Goal: Task Accomplishment & Management: Manage account settings

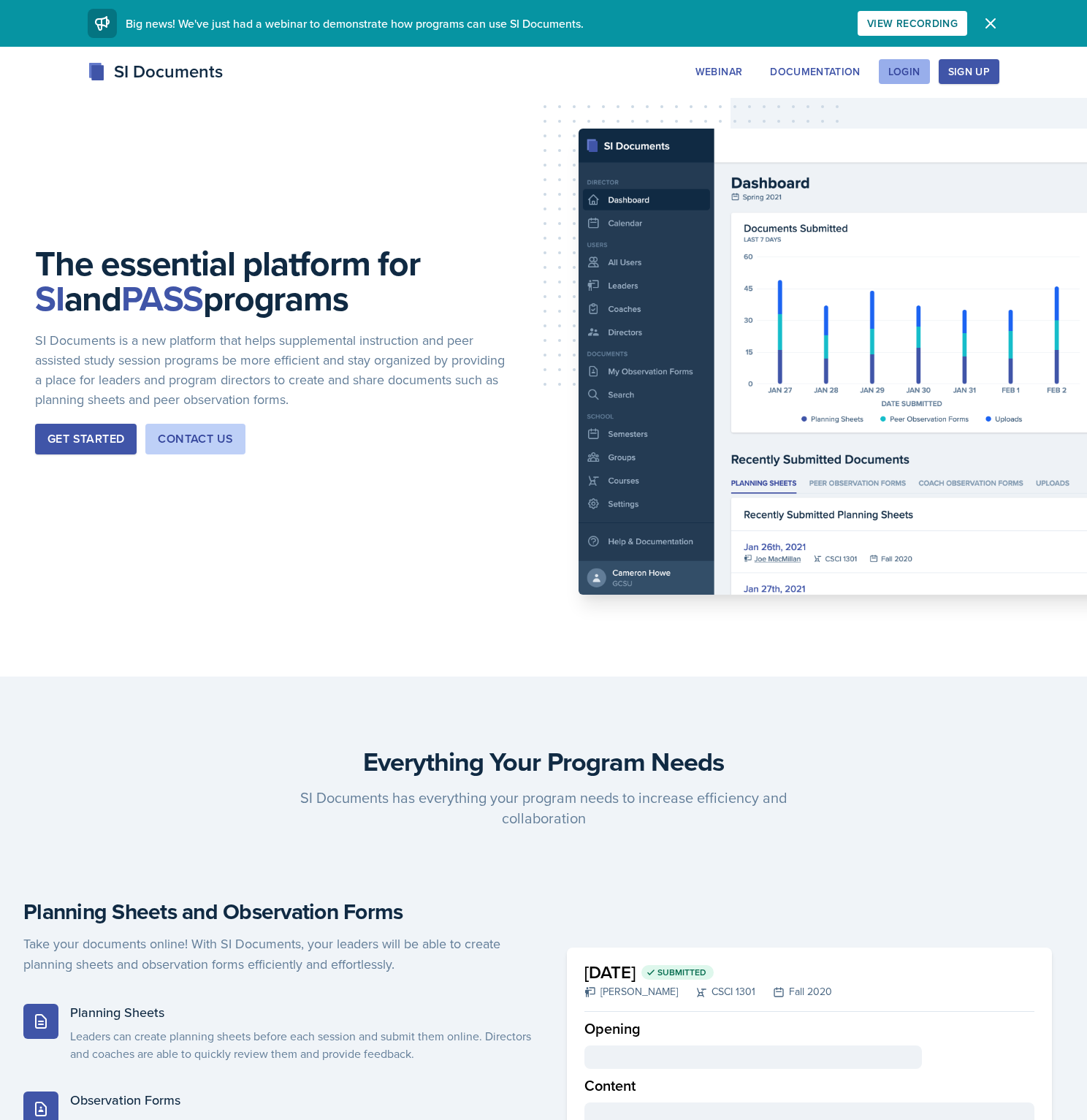
click at [896, 69] on div "Login" at bounding box center [904, 71] width 32 height 12
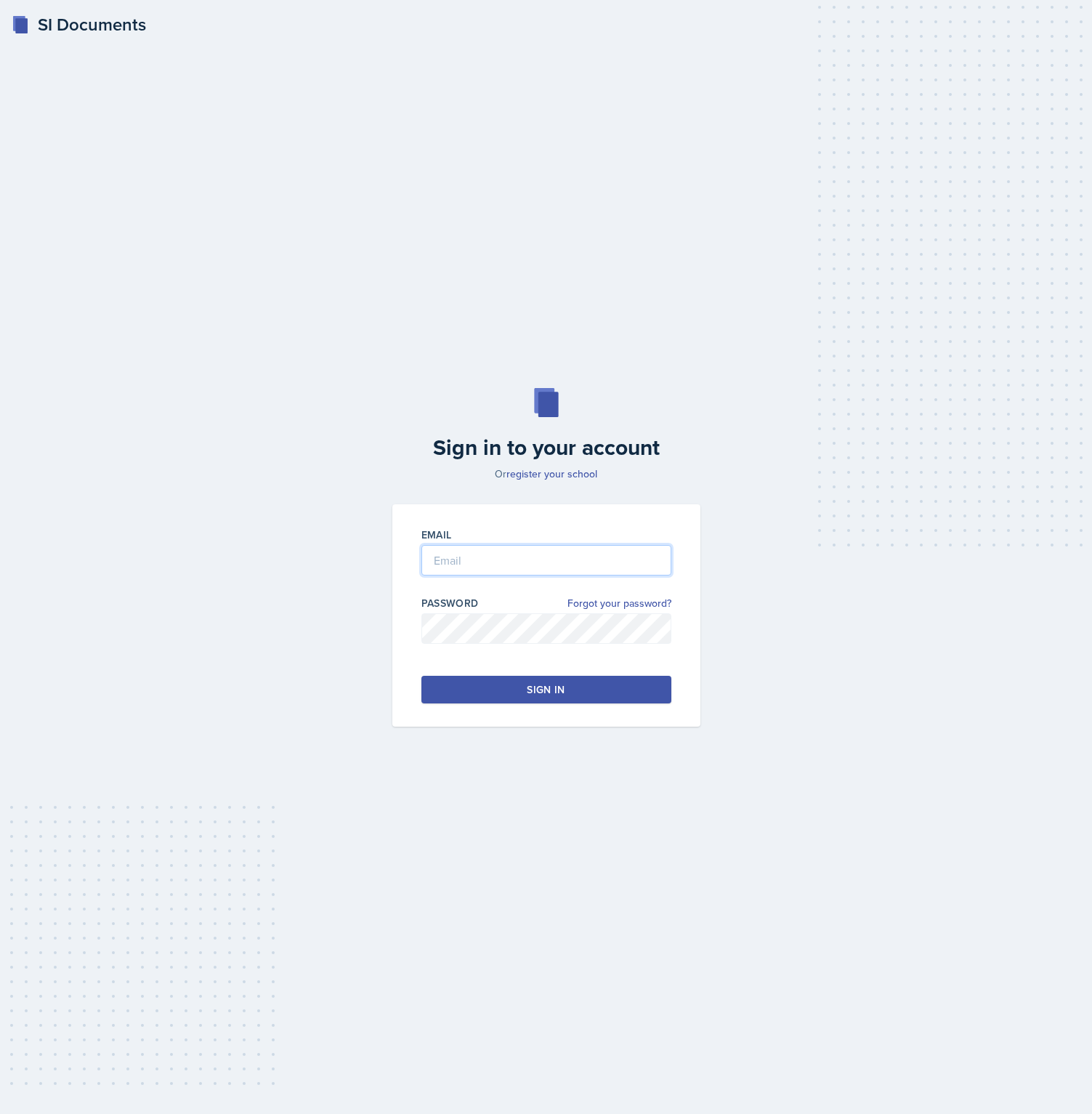
type input "brian.minter25@gmail.com"
click at [723, 616] on div "Sign in to your account Or register your school Email brian.minter25@gmail.com …" at bounding box center [546, 557] width 1046 height 431
click at [615, 599] on link "Forgot your password?" at bounding box center [619, 603] width 104 height 15
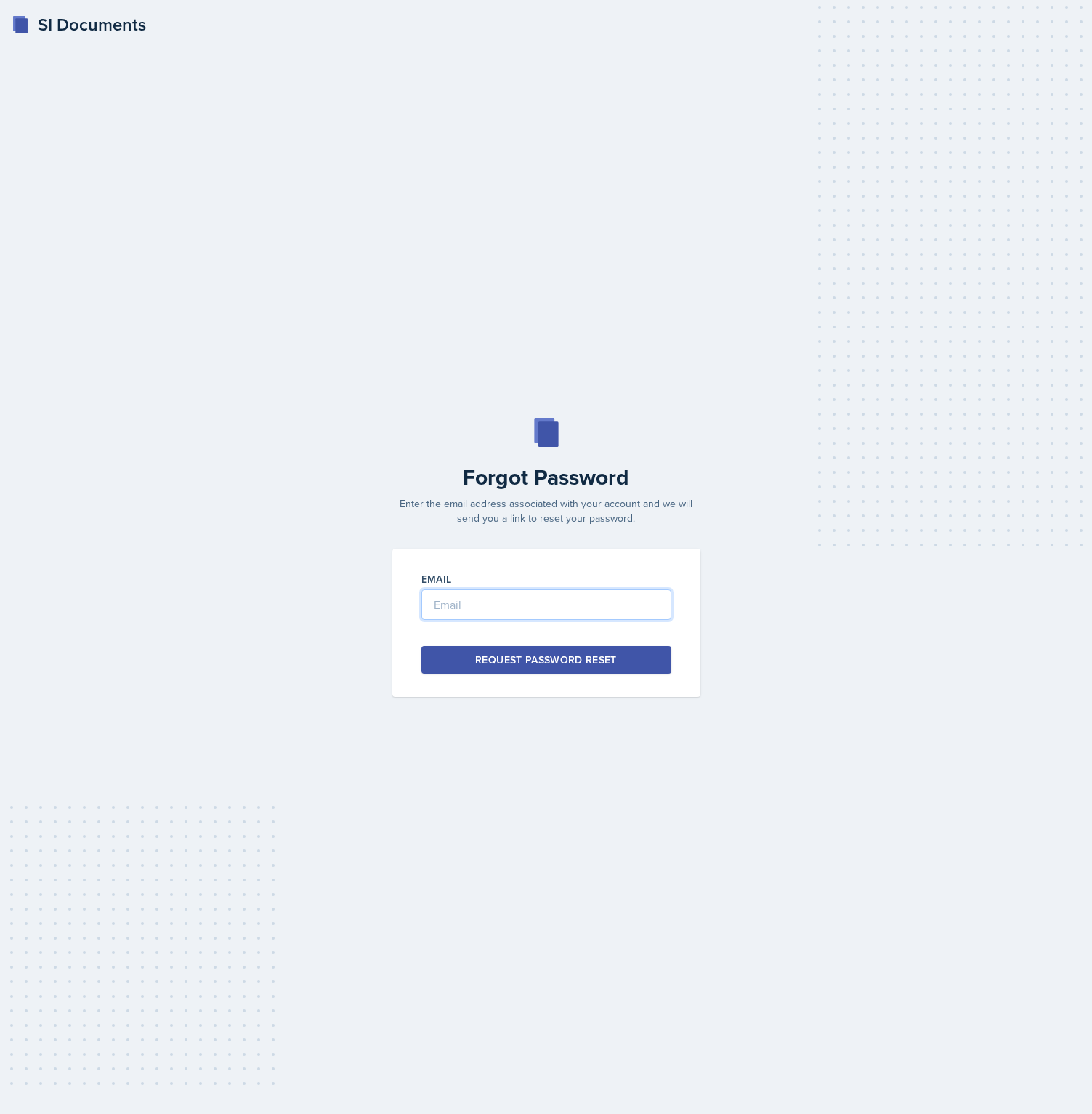
type input "brian.minter25@gmail.com"
click at [364, 407] on div "SI Documents Forgot Password Enter the email address associated with your accou…" at bounding box center [546, 557] width 1092 height 1114
click at [724, 582] on div "Forgot Password Enter the email address associated with your account and we wil…" at bounding box center [546, 557] width 1046 height 279
click at [722, 398] on div "SI Documents Forgot Password Enter the email address associated with your accou…" at bounding box center [546, 557] width 1092 height 1114
click at [569, 269] on div "SI Documents Forgot Password Enter the email address associated with your accou…" at bounding box center [546, 557] width 1092 height 1114
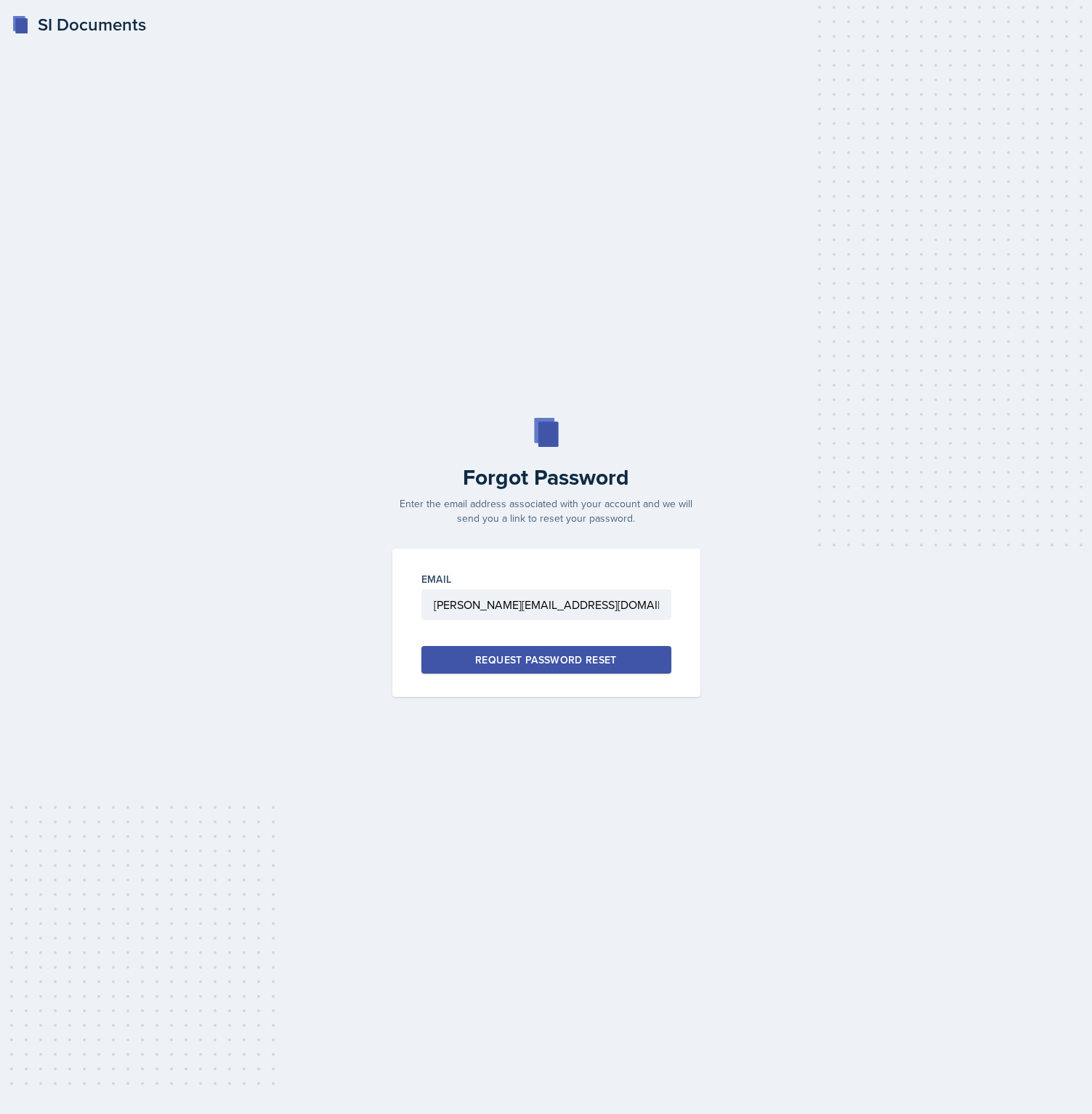
click at [626, 663] on button "Request Password Reset" at bounding box center [546, 659] width 250 height 27
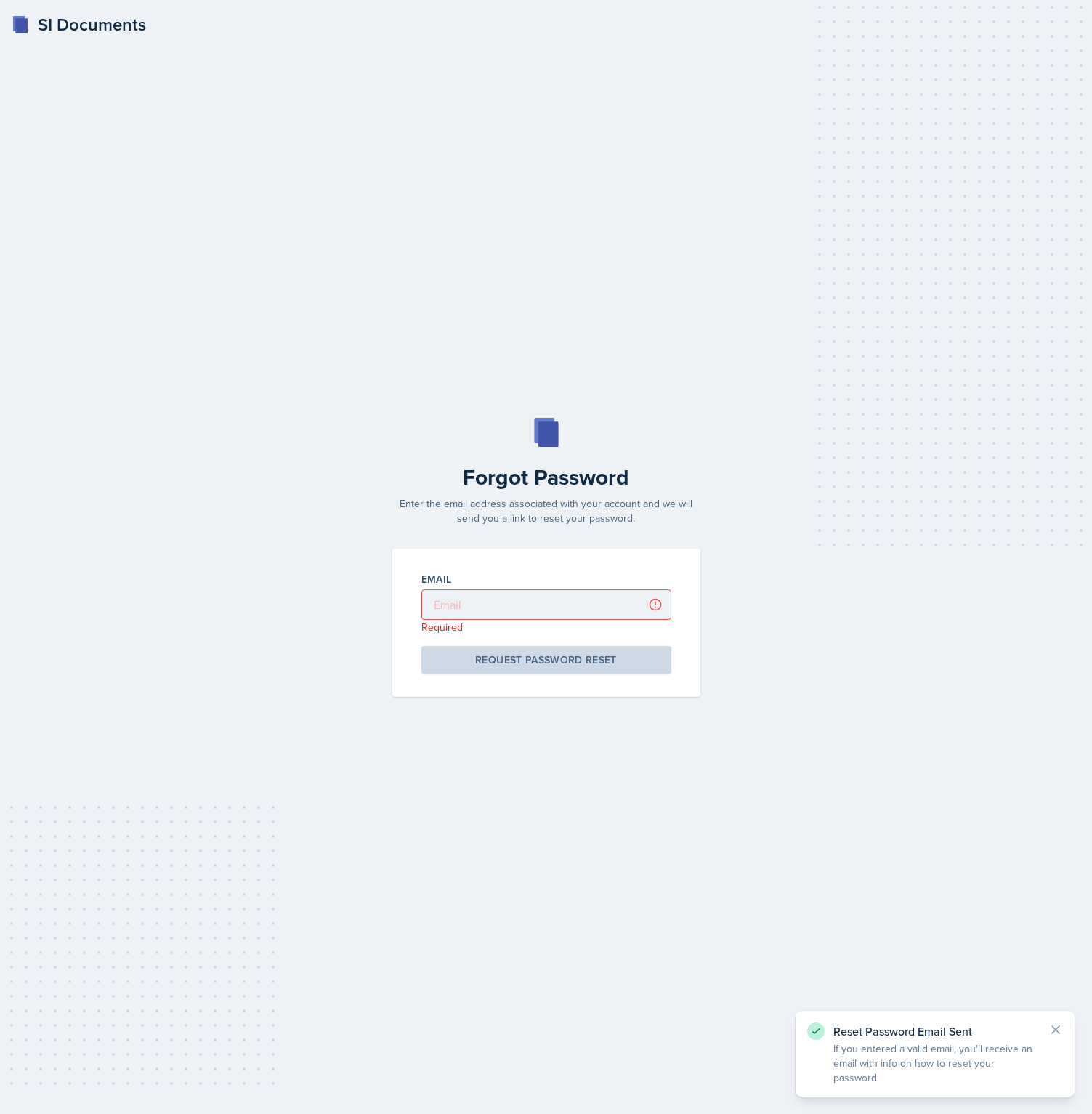
click at [238, 433] on div "Forgot Password Enter the email address associated with your account and we wil…" at bounding box center [546, 557] width 1046 height 279
click at [298, 76] on div "SI Documents Forgot Password Enter the email address associated with your accou…" at bounding box center [546, 557] width 1092 height 1114
click at [88, 26] on div "SI Documents" at bounding box center [79, 25] width 135 height 27
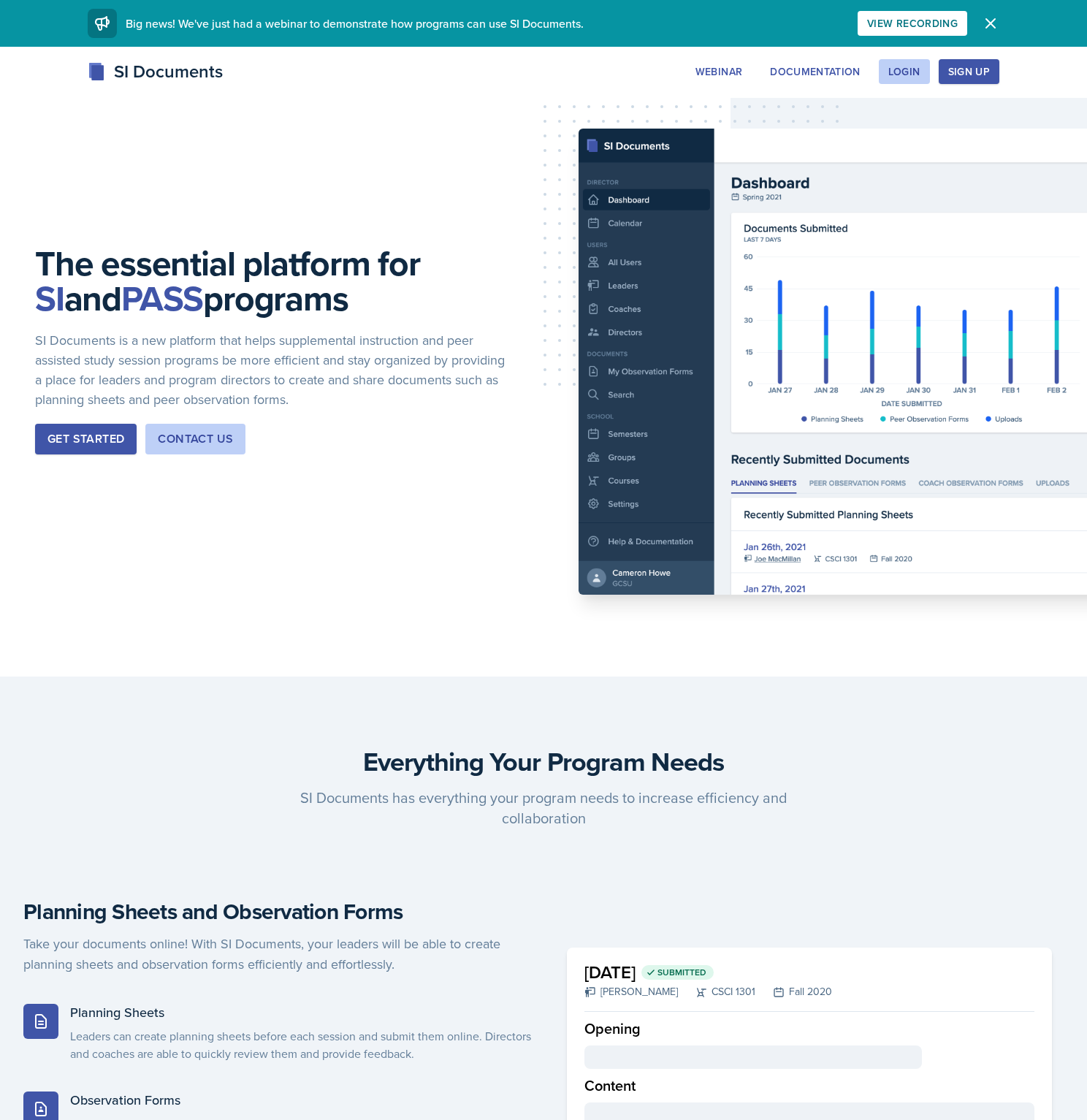
click at [896, 89] on div "SI Documents Webinar Documentation Login Sign Up Sign Up Login Documentation We…" at bounding box center [543, 88] width 1087 height 59
drag, startPoint x: 855, startPoint y: 74, endPoint x: 869, endPoint y: 73, distance: 14.0
click at [855, 74] on div "Documentation" at bounding box center [815, 71] width 91 height 12
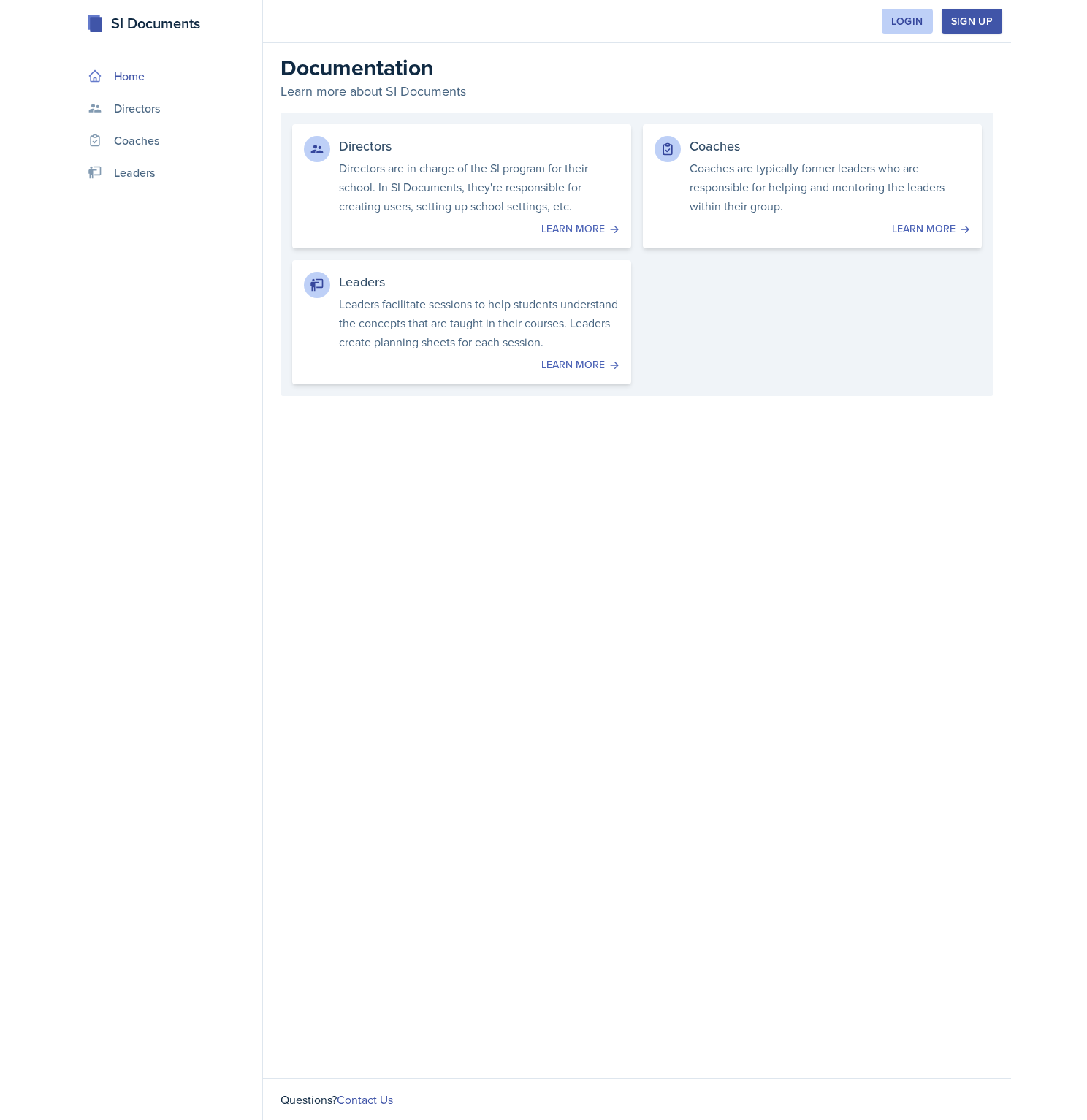
click at [877, 73] on h2 "Documentation" at bounding box center [637, 69] width 713 height 27
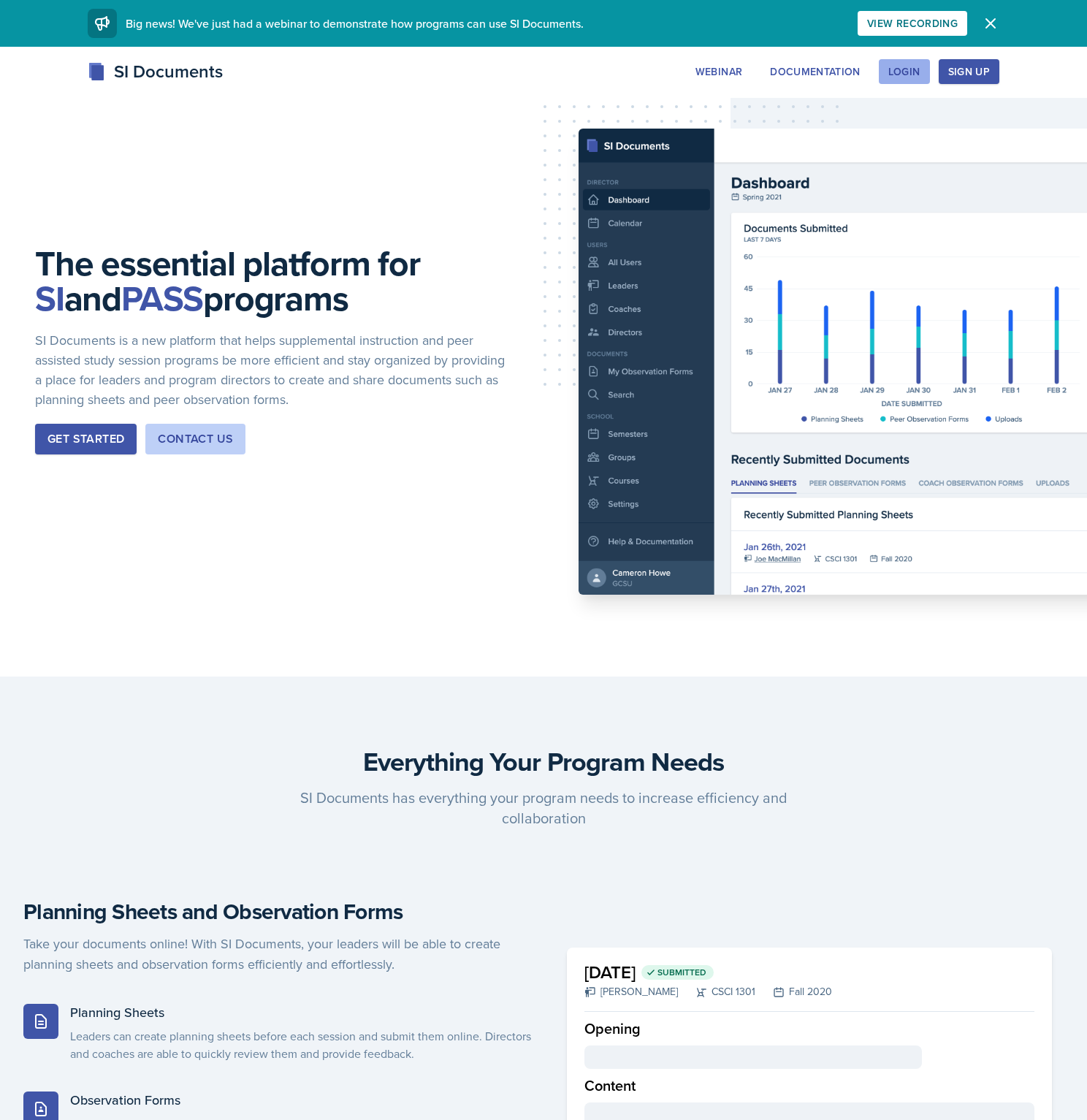
click at [893, 77] on div "Login" at bounding box center [904, 71] width 32 height 12
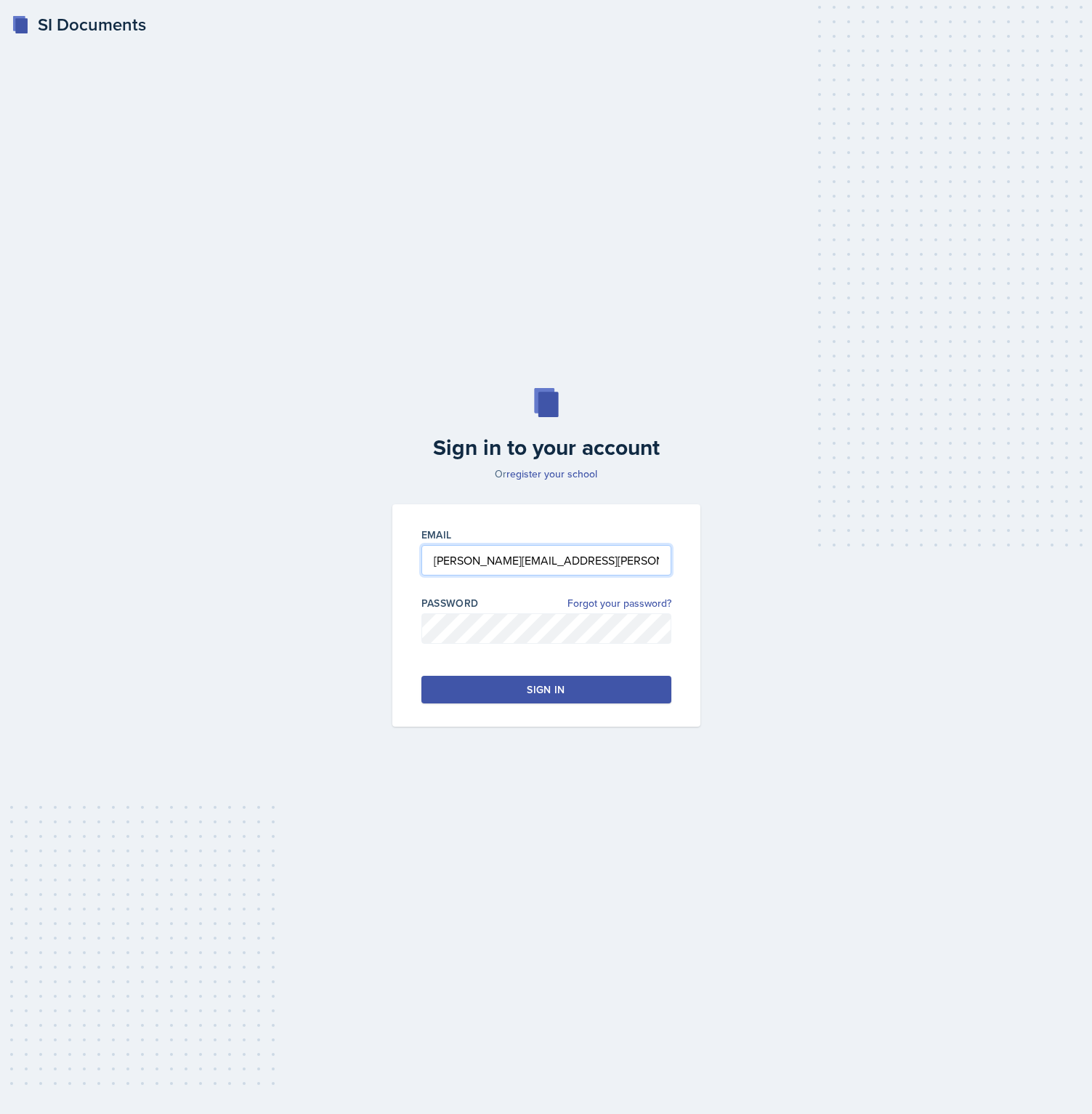
type input "brian.minter+uhd@mintechsoftware.com"
drag, startPoint x: 726, startPoint y: 750, endPoint x: 582, endPoint y: 690, distance: 156.0
click at [726, 747] on div "Sign in to your account Or register your school Email brian.minter+uhd@mintechs…" at bounding box center [546, 557] width 1046 height 431
click at [581, 690] on button "Sign in" at bounding box center [546, 689] width 250 height 27
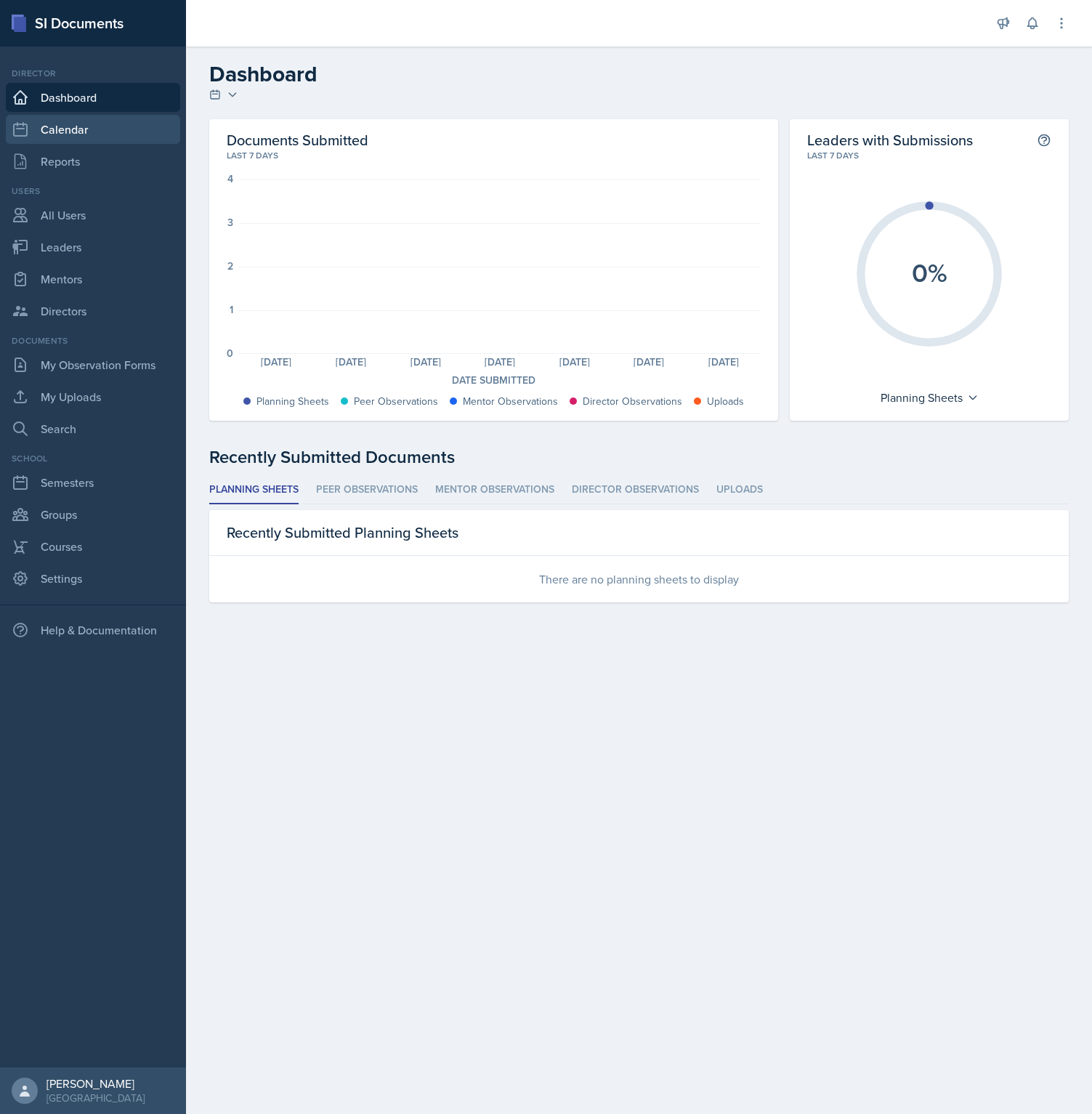
click at [107, 132] on link "Calendar" at bounding box center [93, 129] width 174 height 29
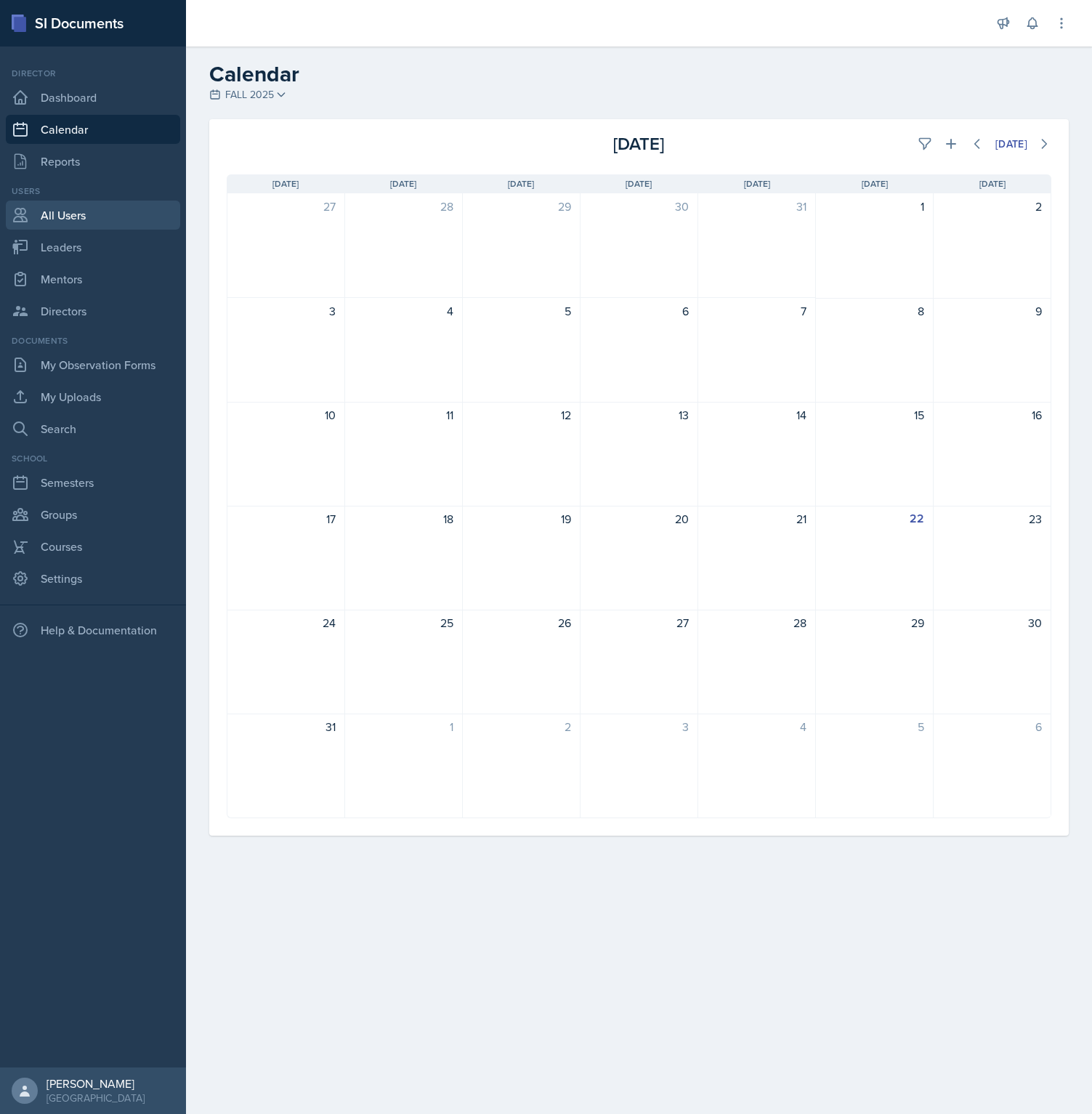
click at [74, 215] on link "All Users" at bounding box center [93, 214] width 174 height 29
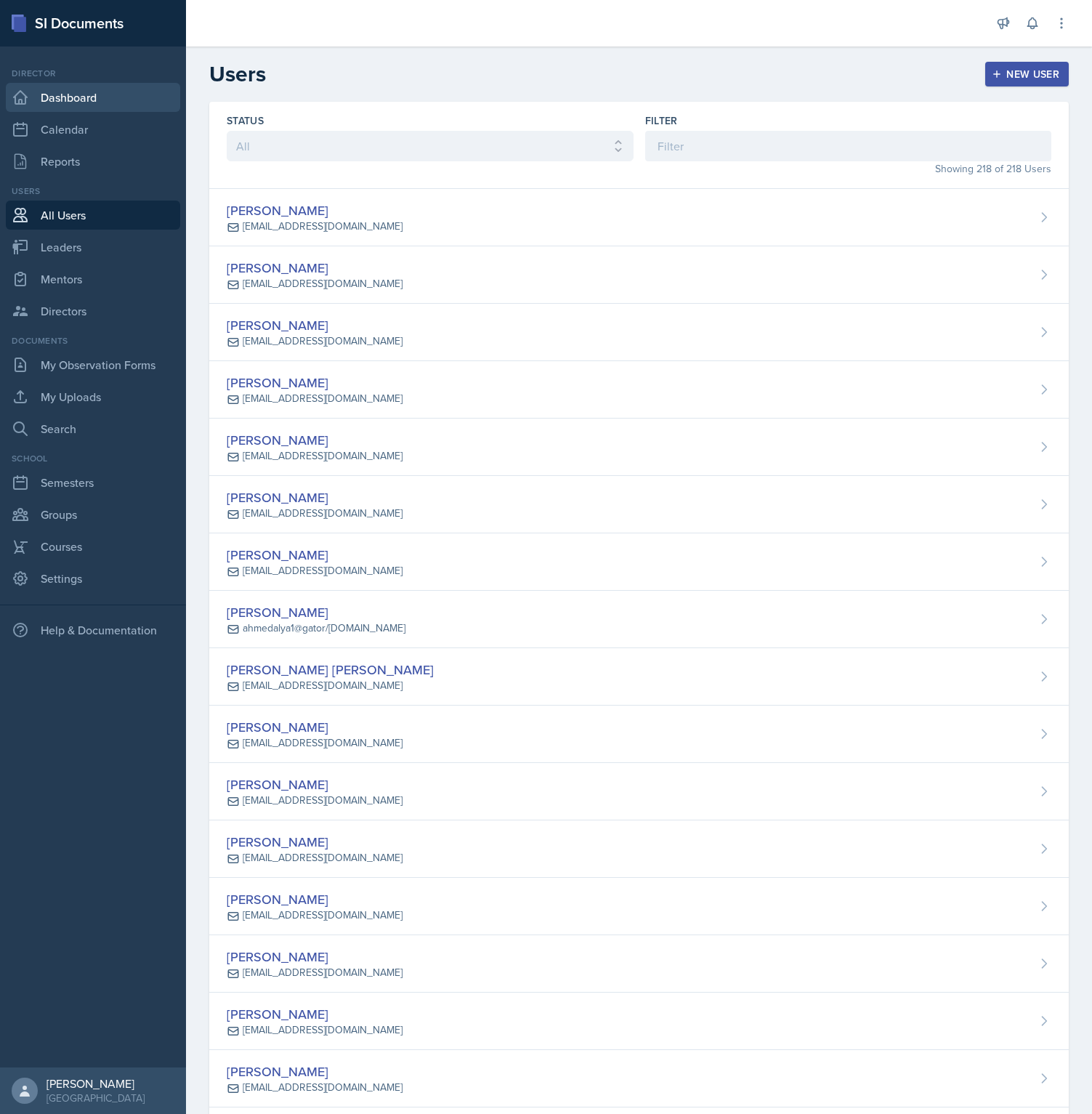
click at [79, 94] on link "Dashboard" at bounding box center [93, 97] width 174 height 29
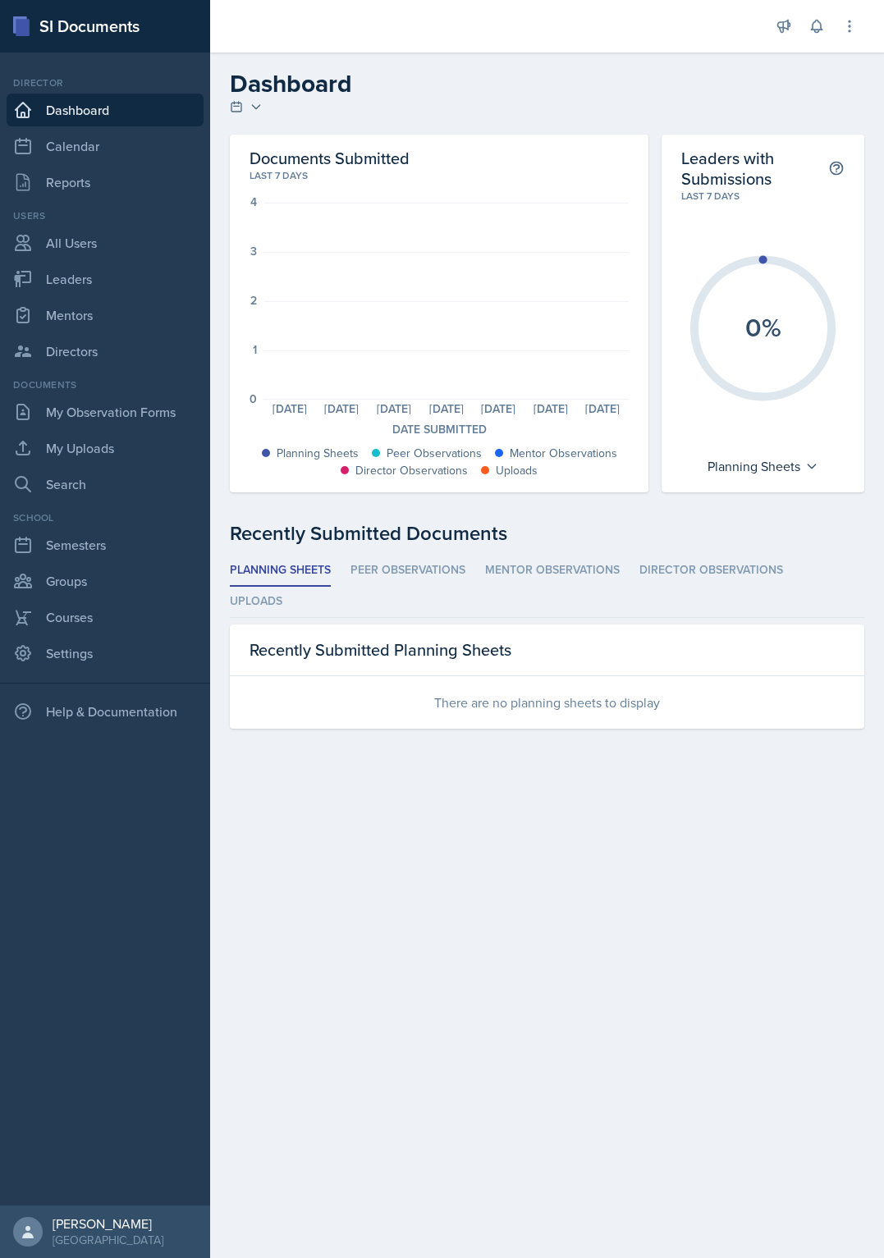
click at [555, 893] on main "Dashboard FALL 2025 Summer II 2025 Summer I 2025 Spring 2025 Fall 2024 Summer I…" at bounding box center [547, 655] width 674 height 1205
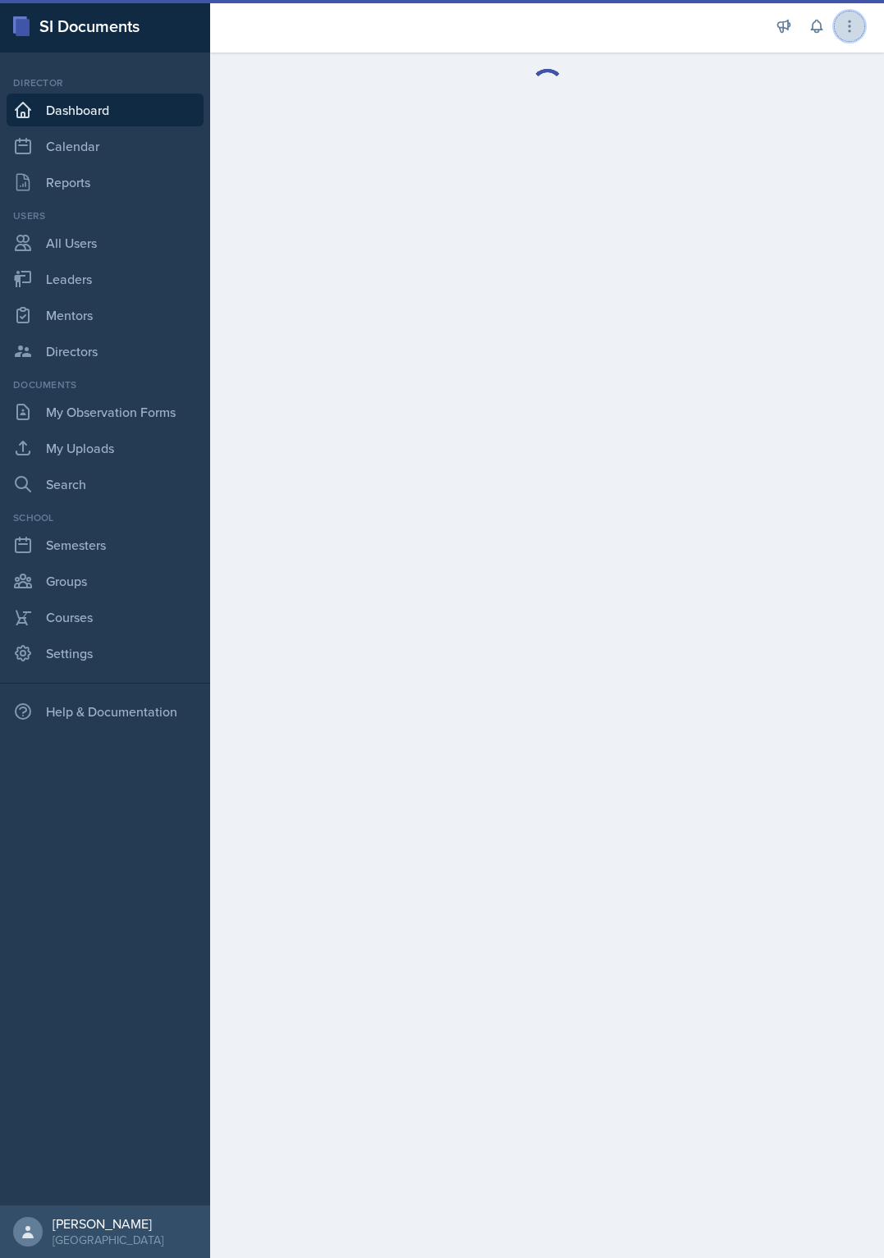
click at [850, 29] on icon at bounding box center [849, 26] width 16 height 16
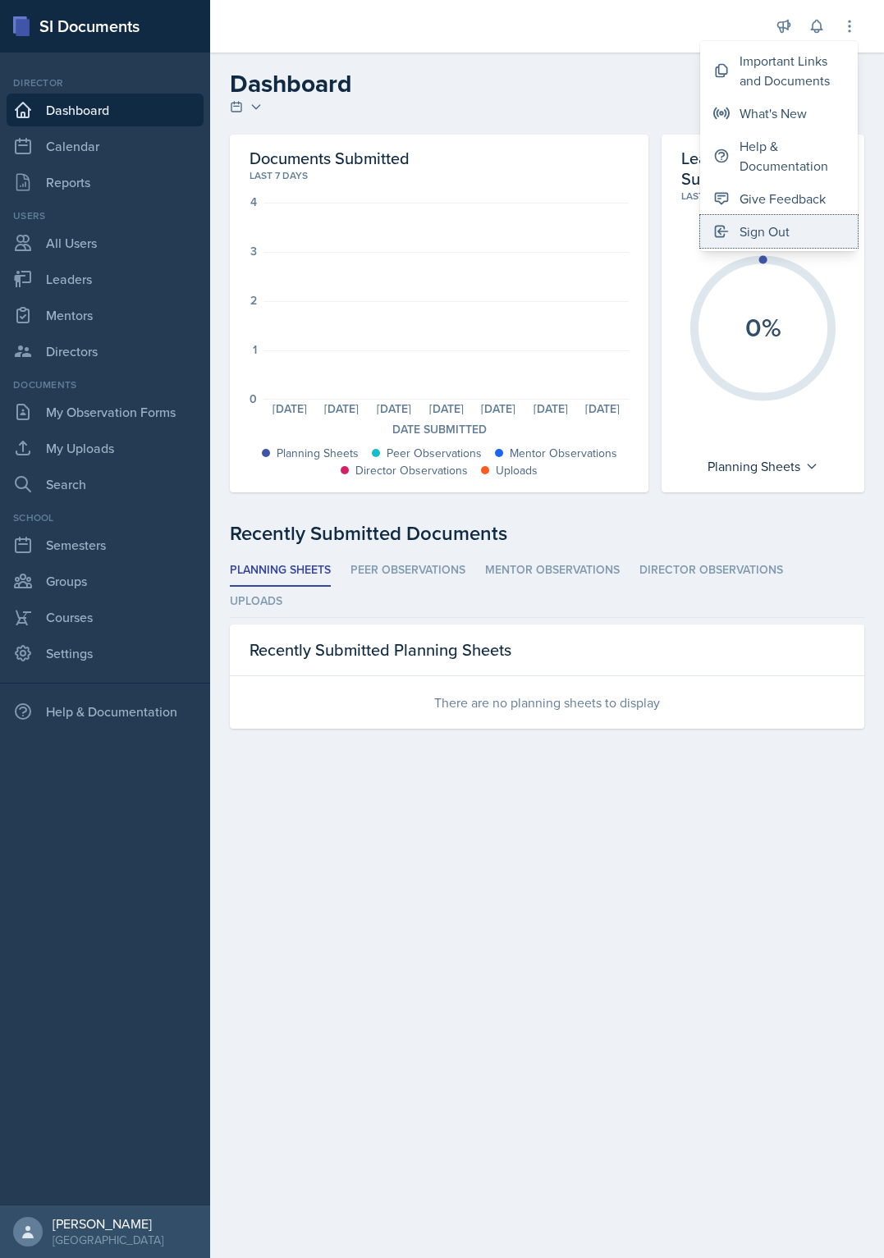
click at [786, 241] on button "Sign Out" at bounding box center [779, 231] width 158 height 33
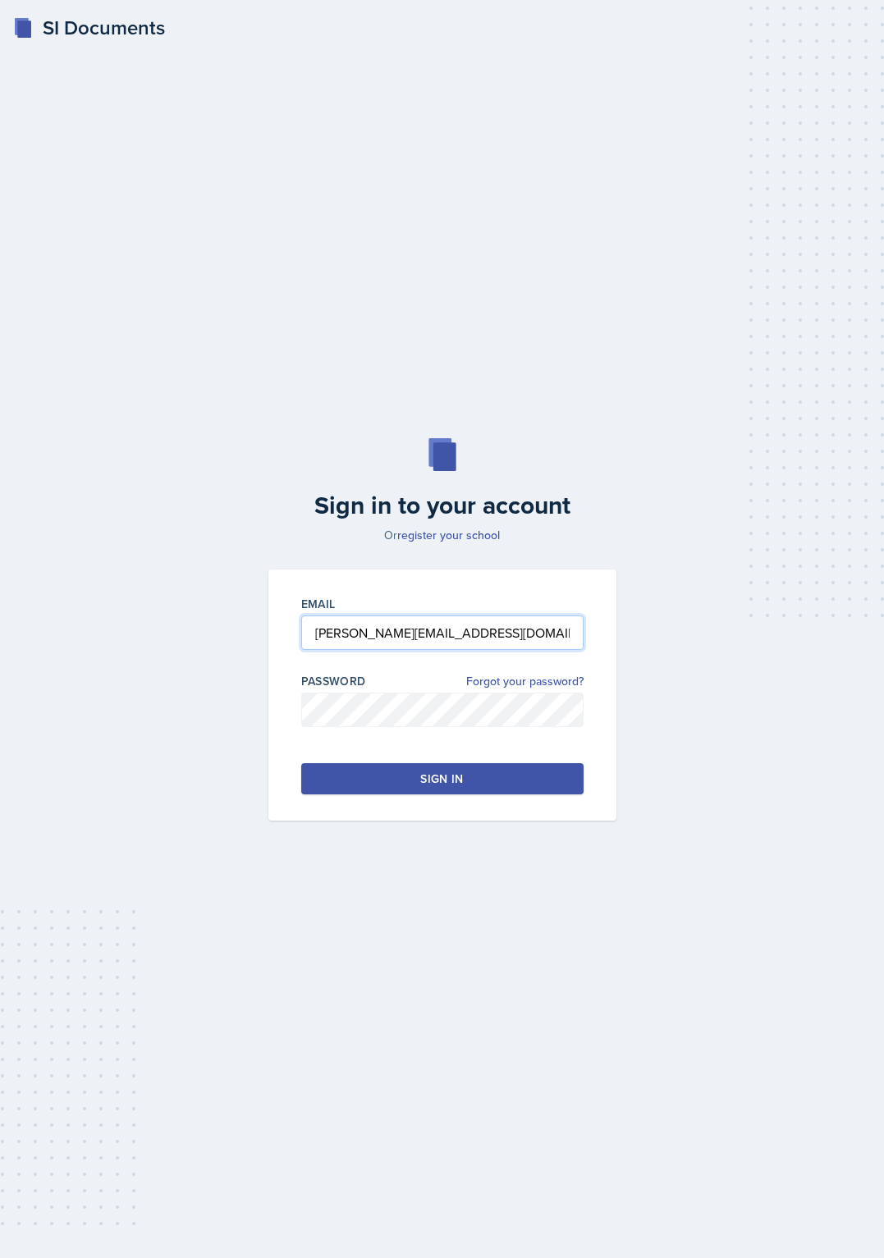
click at [393, 638] on input "brian.minter25@gmail.com" at bounding box center [442, 632] width 282 height 34
type input "brian.minter+gcsu@mintechsoftware.com"
click at [390, 787] on button "Sign in" at bounding box center [442, 778] width 282 height 31
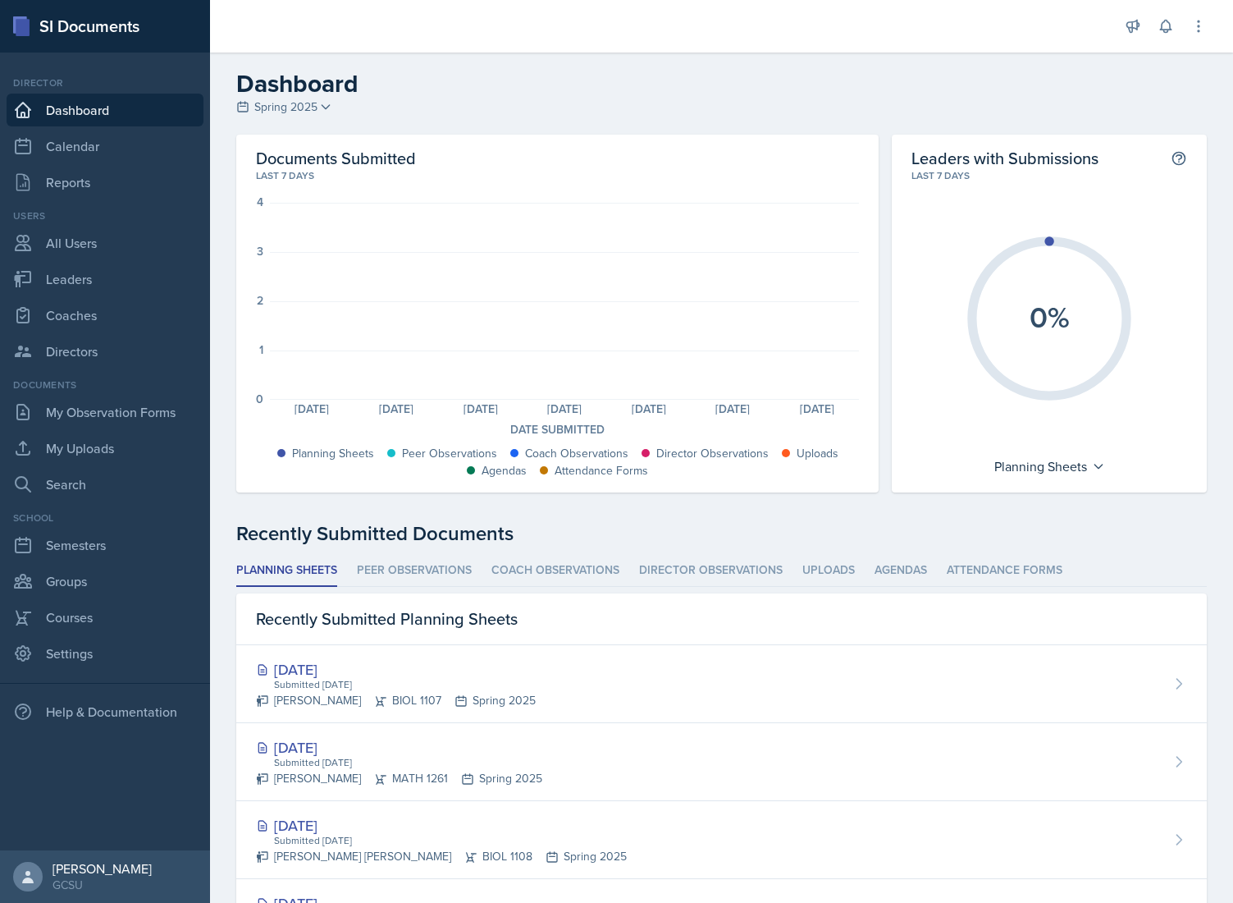
click at [307, 110] on span "Spring 2025" at bounding box center [285, 106] width 63 height 17
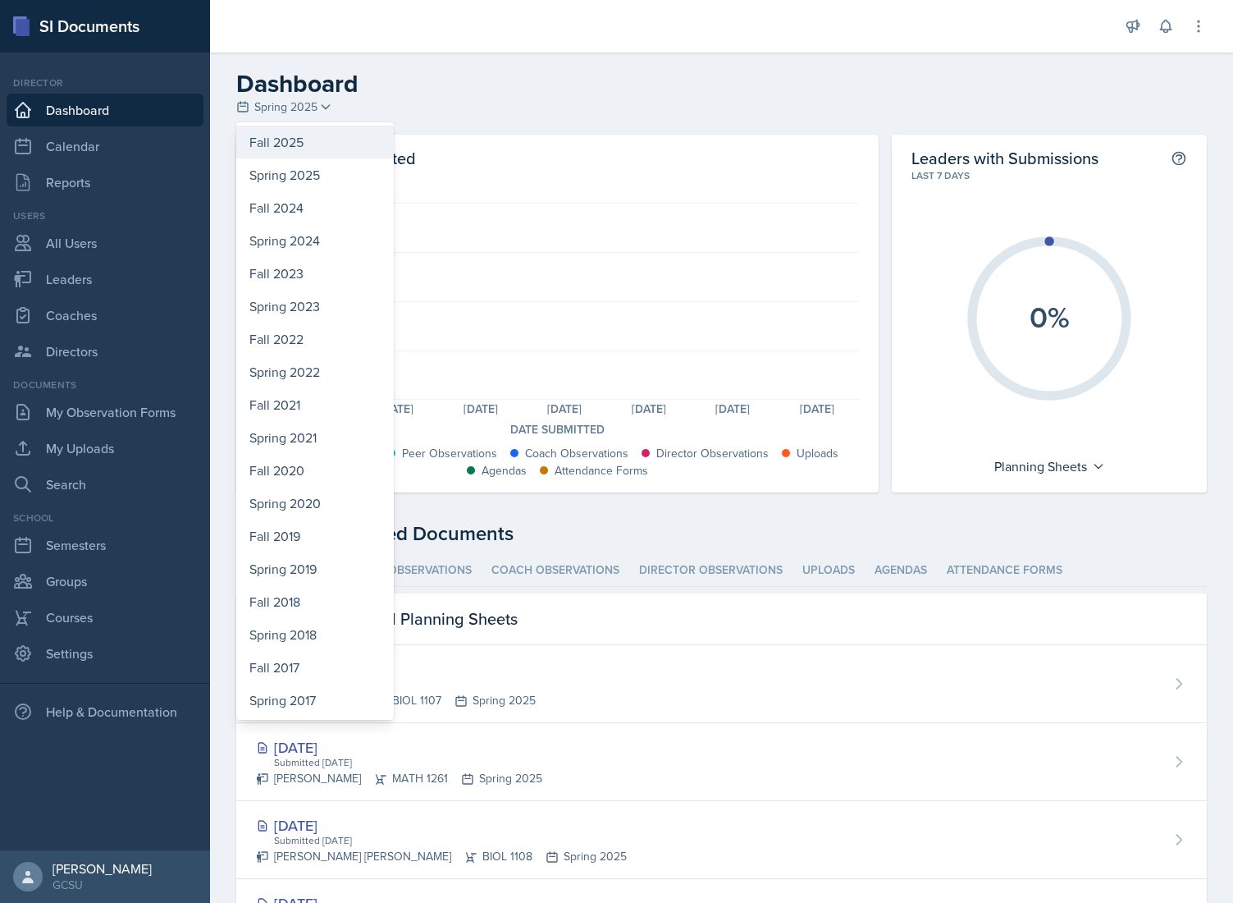
click at [305, 128] on div "Fall 2025" at bounding box center [315, 142] width 158 height 33
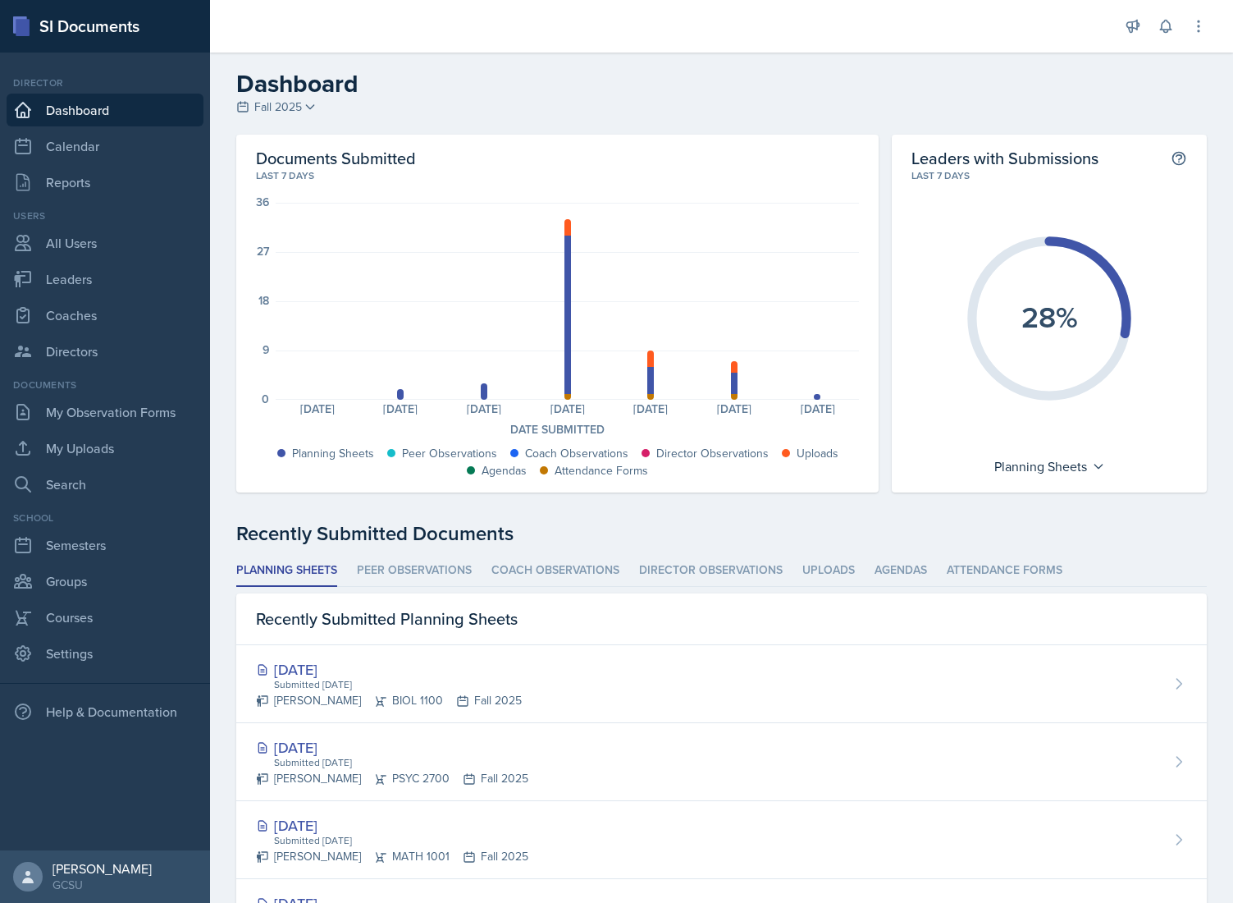
click at [90, 1] on div "SI Documents" at bounding box center [105, 26] width 210 height 53
click at [456, 89] on h2 "Dashboard" at bounding box center [721, 84] width 971 height 30
